Goal: Go to known website: Go to known website

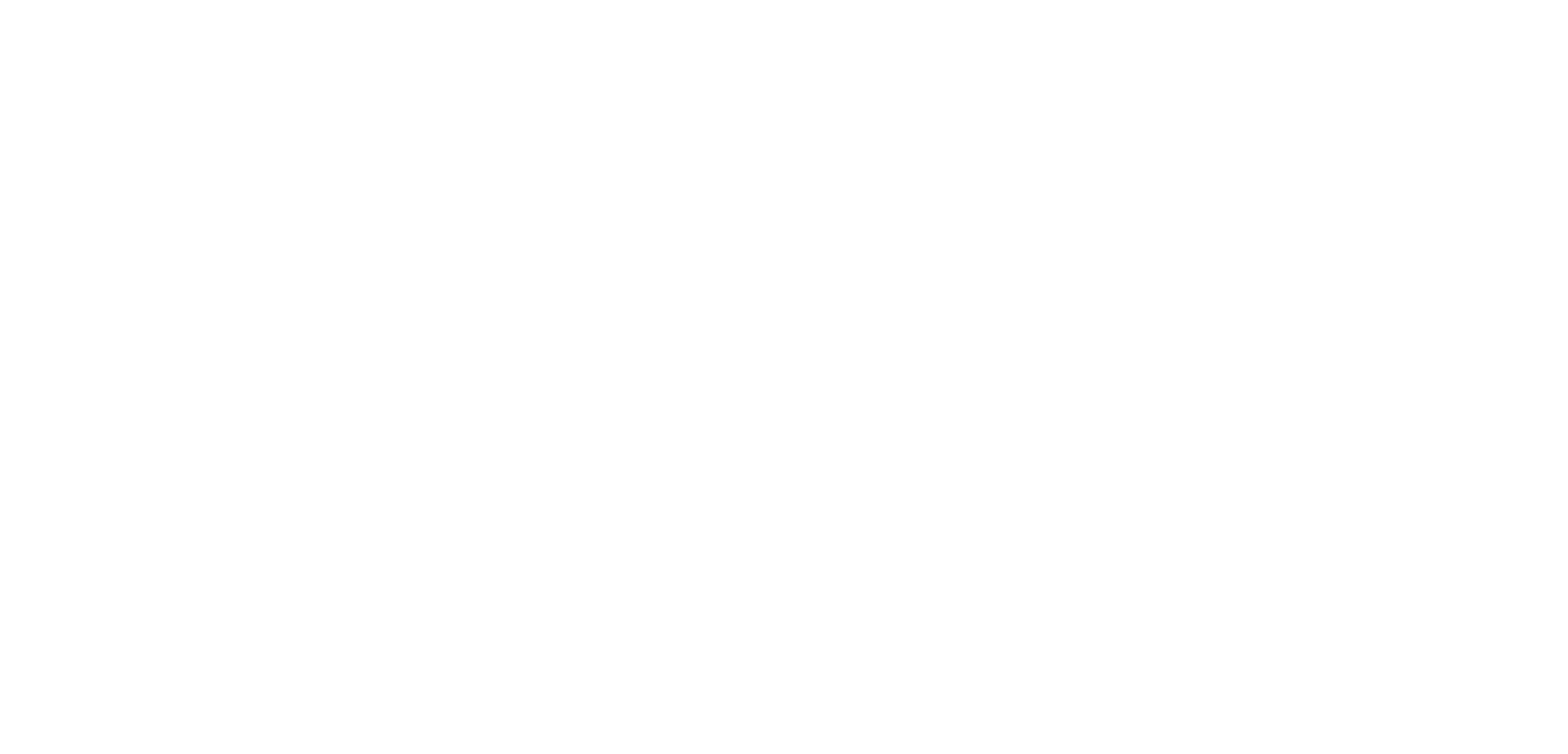
drag, startPoint x: 510, startPoint y: 271, endPoint x: 513, endPoint y: 277, distance: 6.7
click at [0, 0] on div at bounding box center [0, 0] width 0 height 0
click at [0, 0] on input "text" at bounding box center [0, 0] width 0 height 0
type input "[PERSON_NAME][EMAIL_ADDRESS][DOMAIN_NAME]"
click at [0, 0] on input "Sign In" at bounding box center [0, 0] width 0 height 0
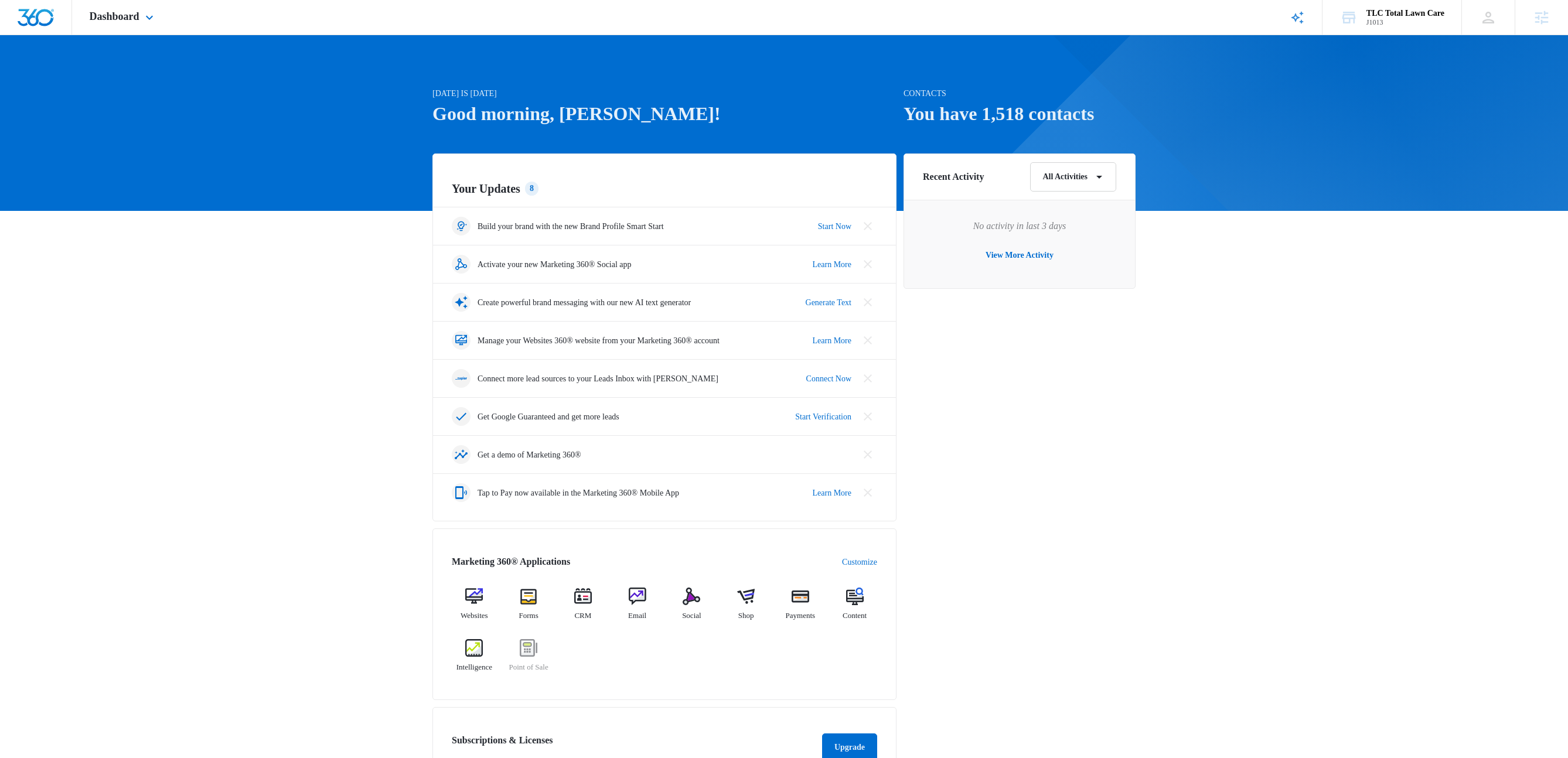
click at [165, 16] on div "Dashboard Apps Reputation Websites Forms CRM Email Social Shop Payments POS Con…" at bounding box center [123, 17] width 102 height 35
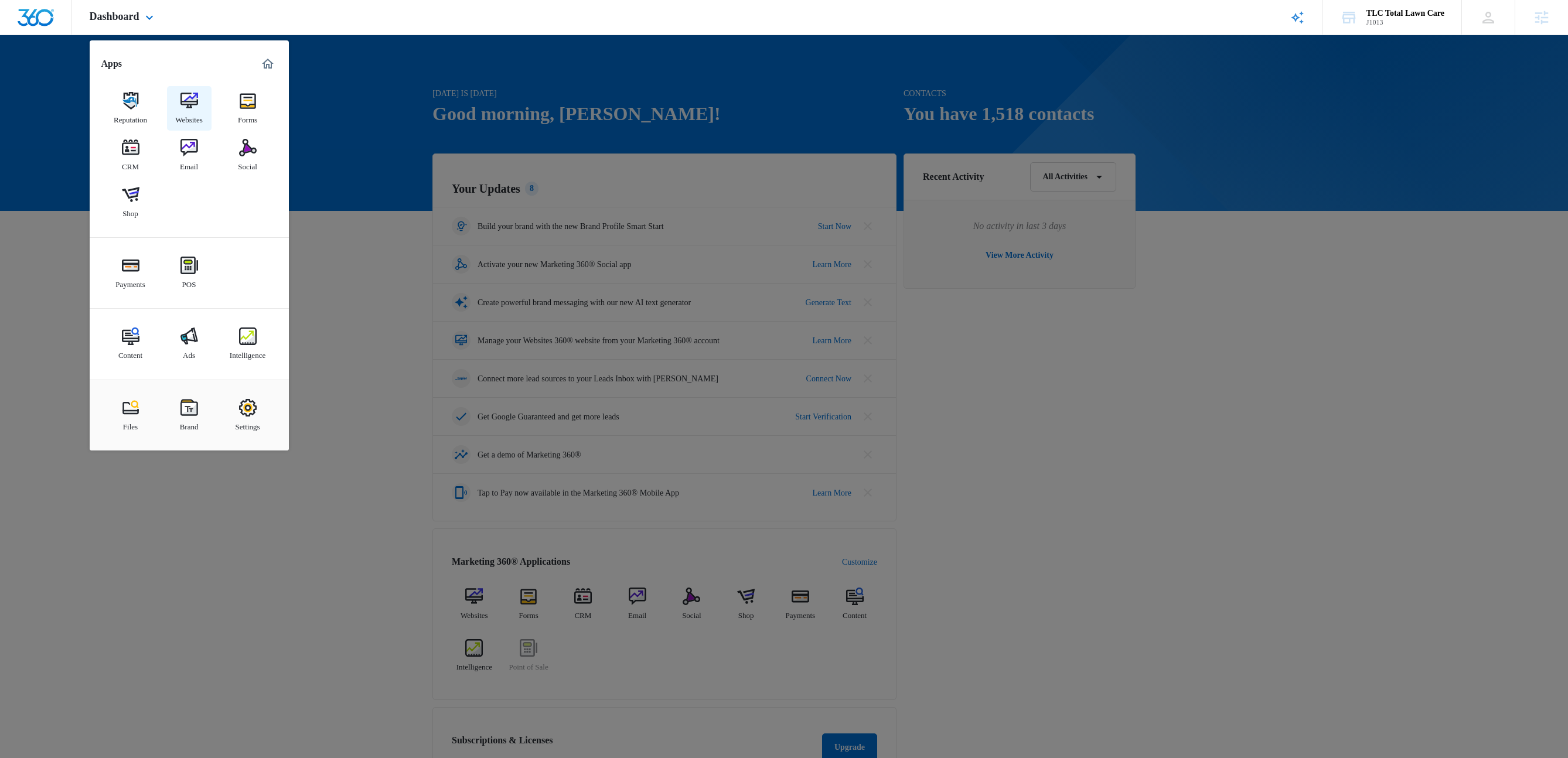
click at [196, 105] on img at bounding box center [190, 101] width 17 height 17
